Goal: Information Seeking & Learning: Learn about a topic

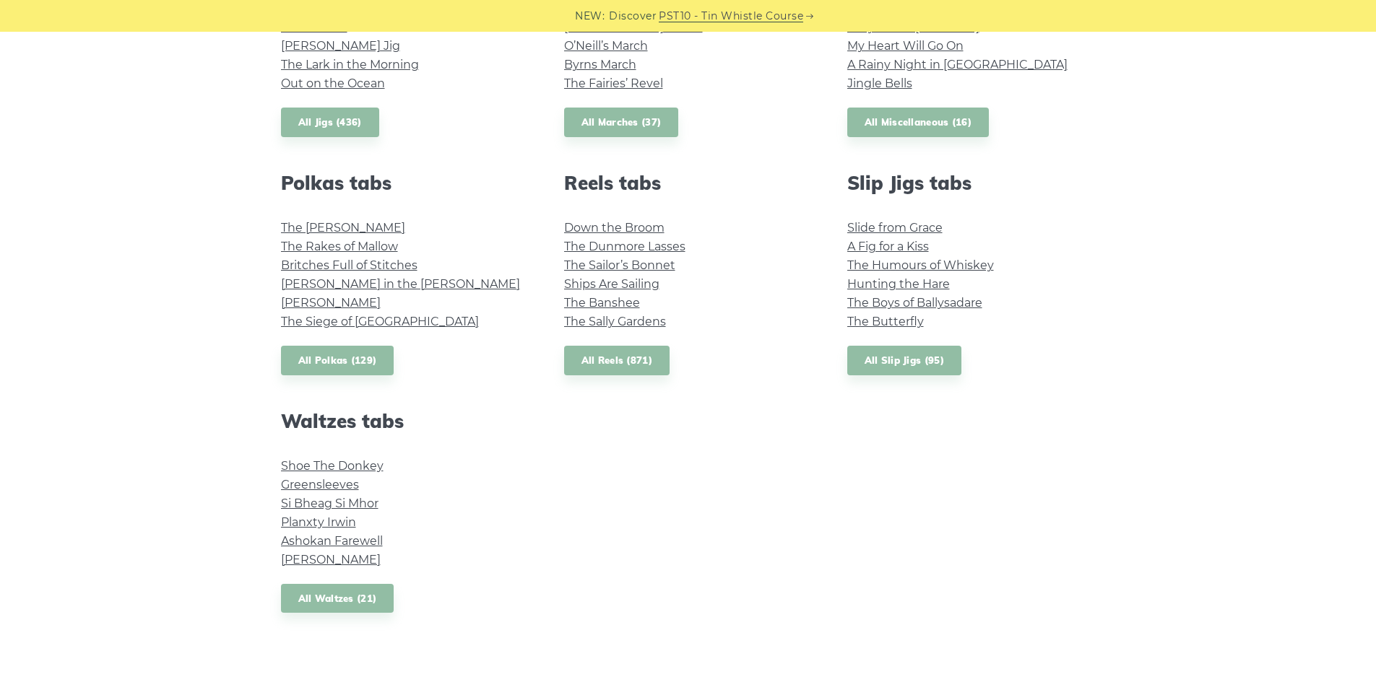
scroll to position [939, 0]
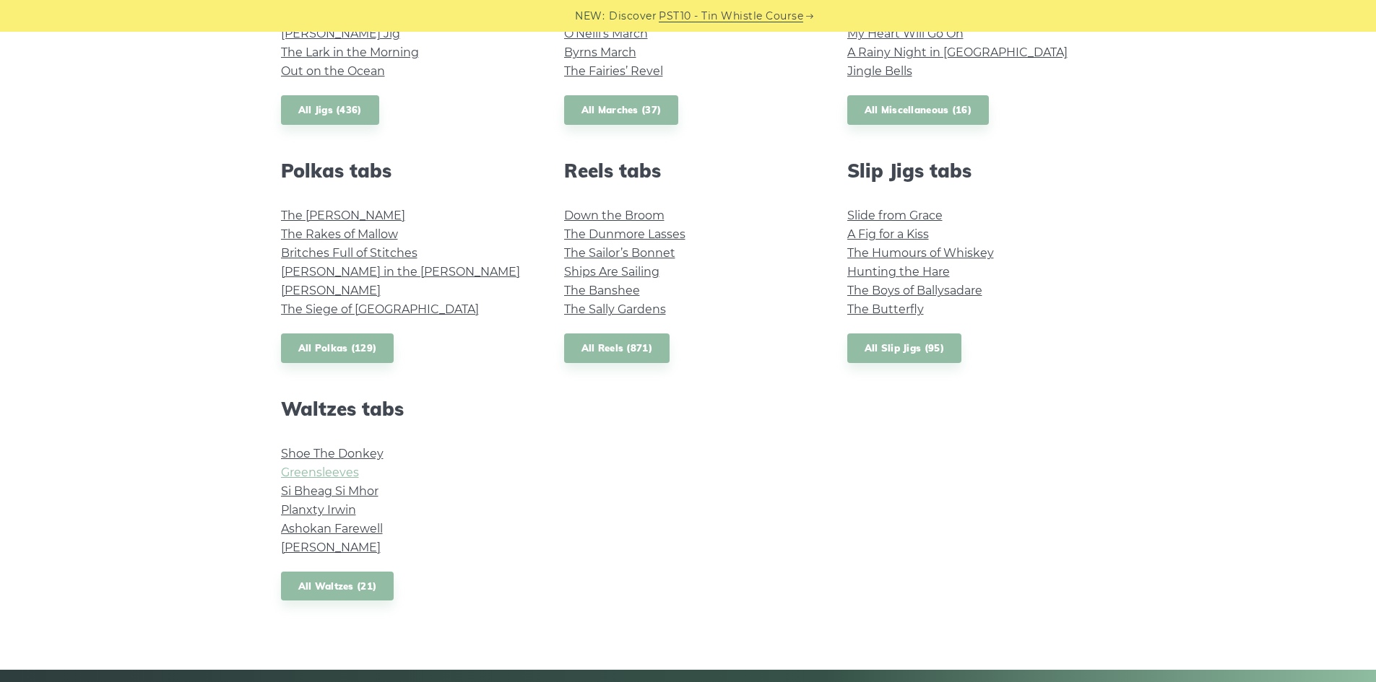
click at [337, 467] on link "Greensleeves" at bounding box center [320, 473] width 78 height 14
drag, startPoint x: 494, startPoint y: 415, endPoint x: 474, endPoint y: 412, distance: 19.7
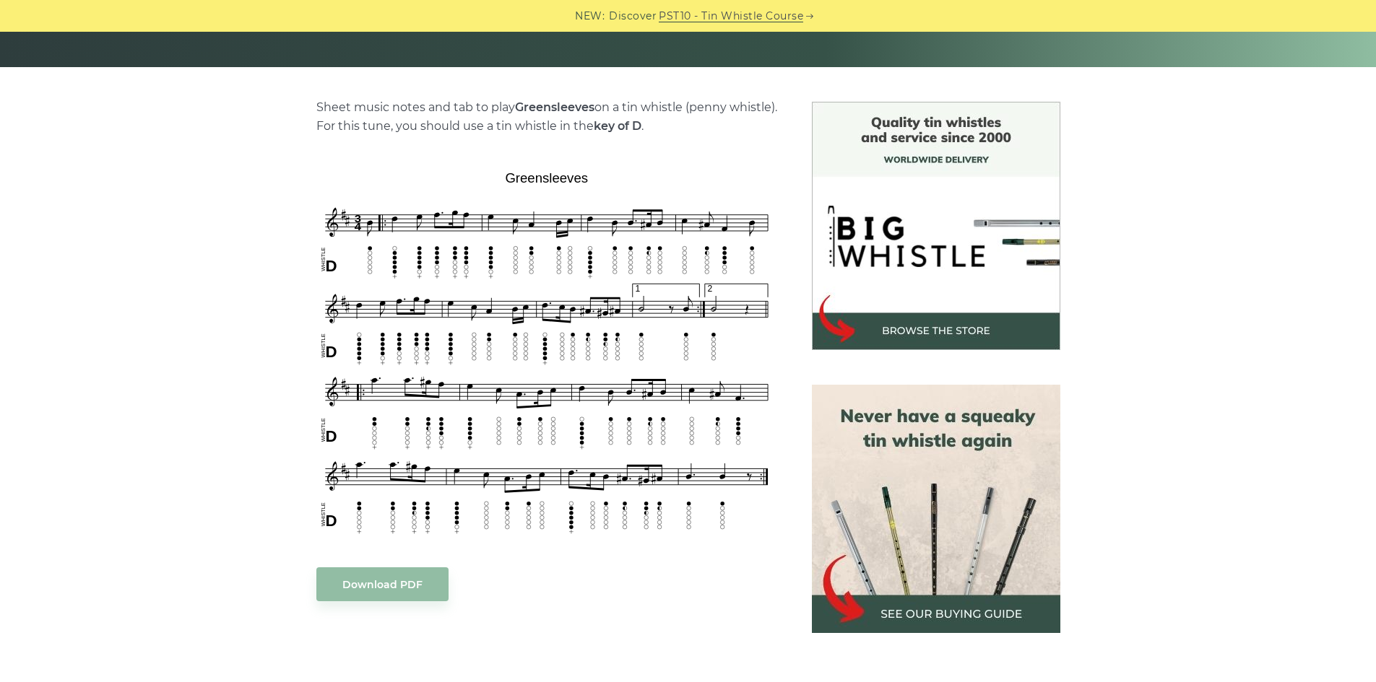
scroll to position [361, 0]
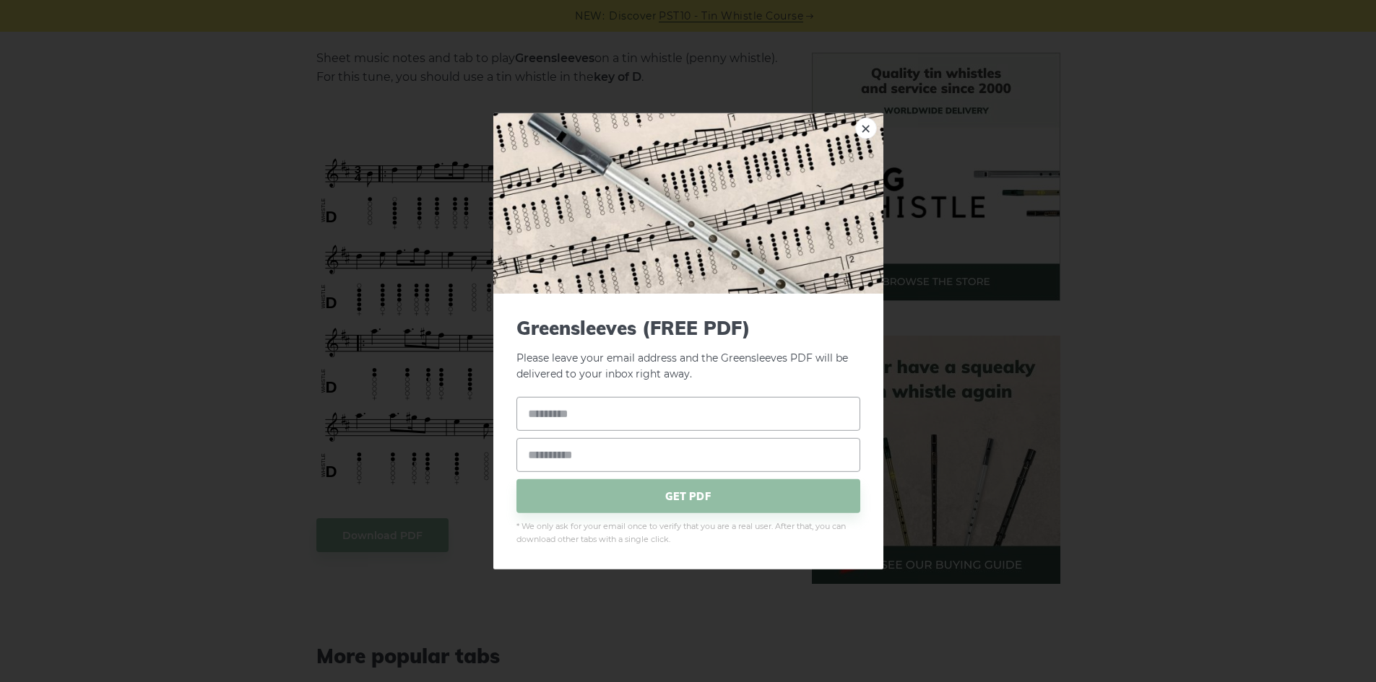
drag, startPoint x: 585, startPoint y: 422, endPoint x: 600, endPoint y: 404, distance: 23.0
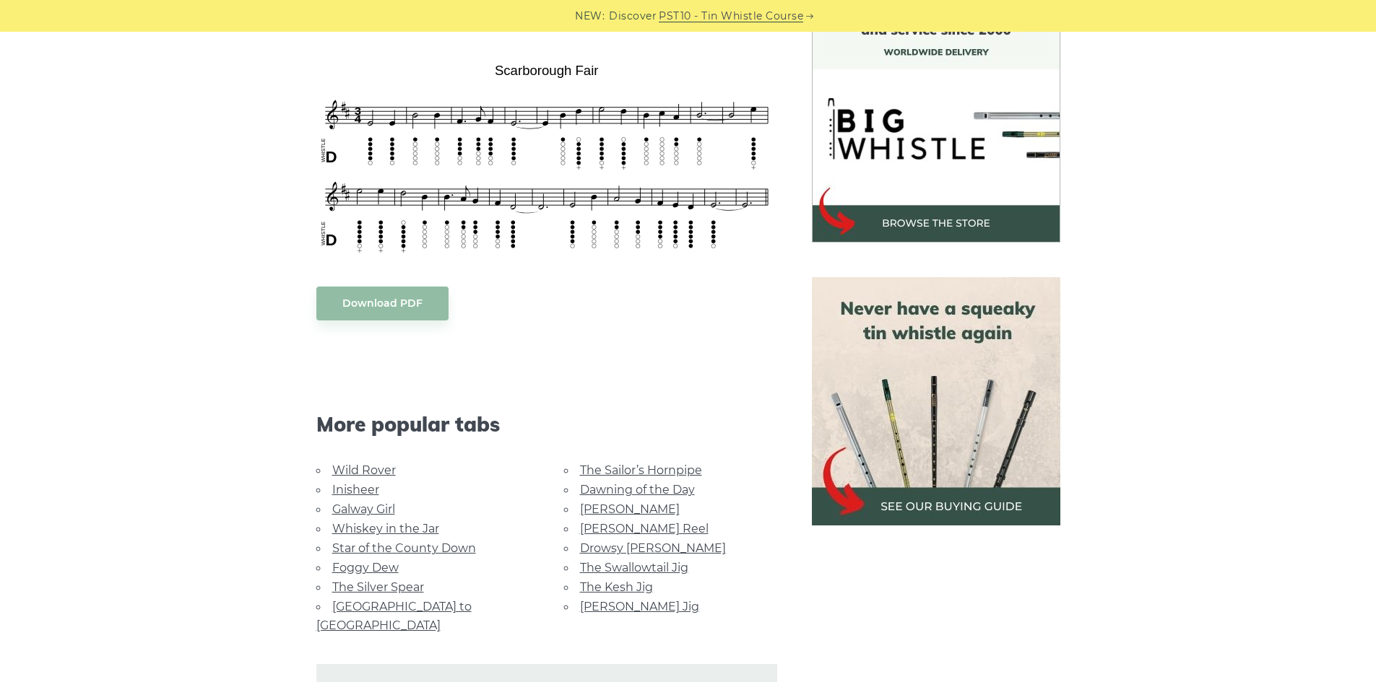
scroll to position [433, 0]
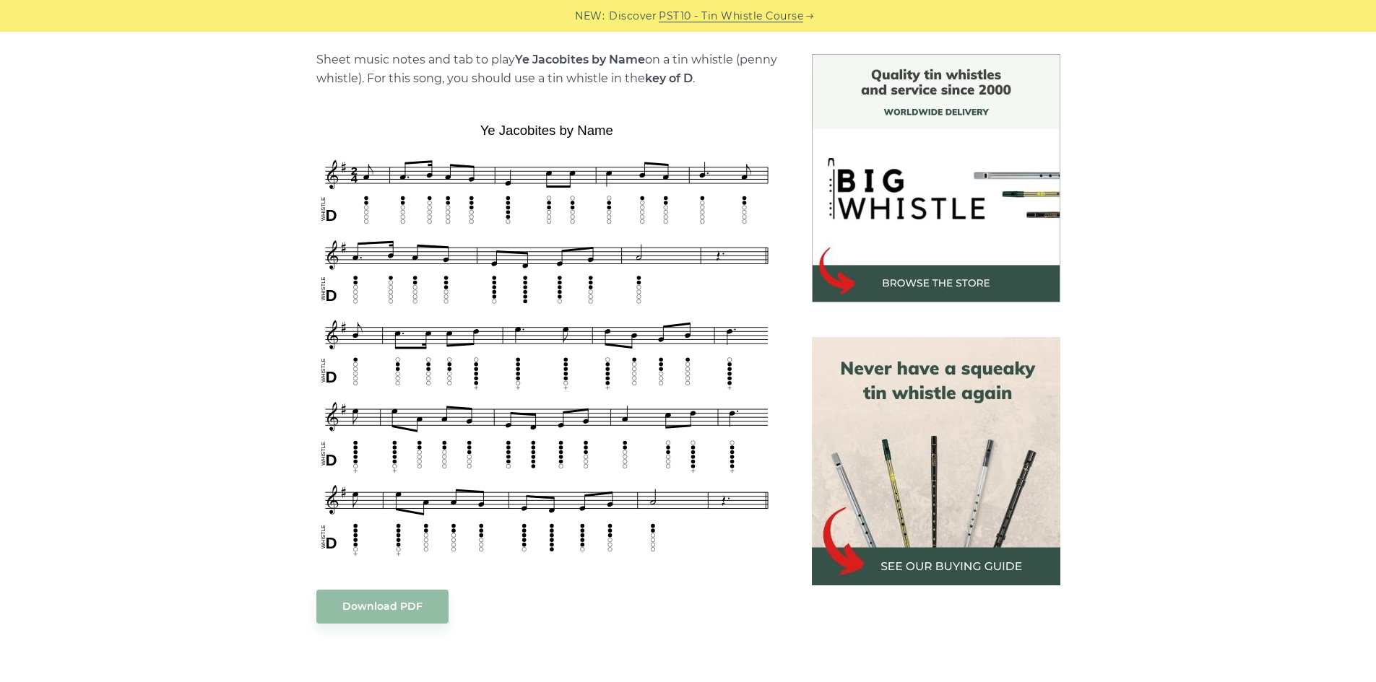
scroll to position [361, 0]
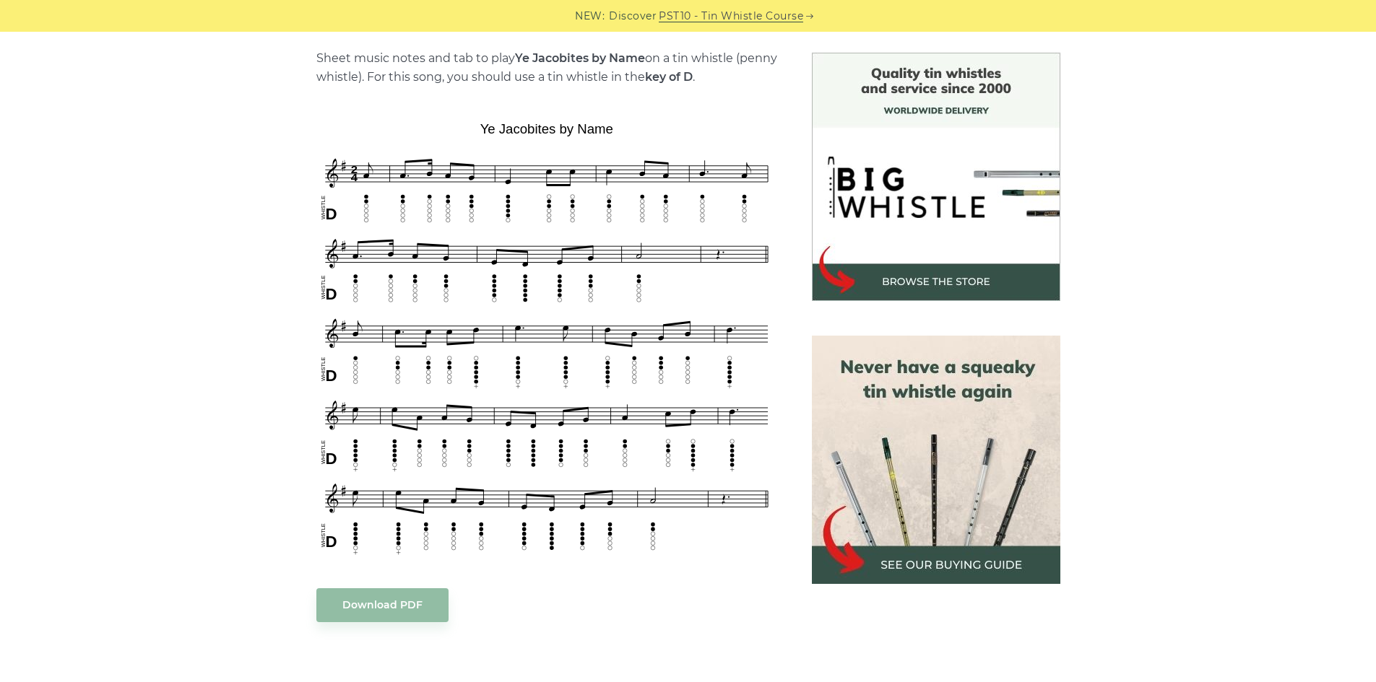
drag, startPoint x: 273, startPoint y: 214, endPoint x: 256, endPoint y: 217, distance: 16.9
